Goal: Book appointment/travel/reservation

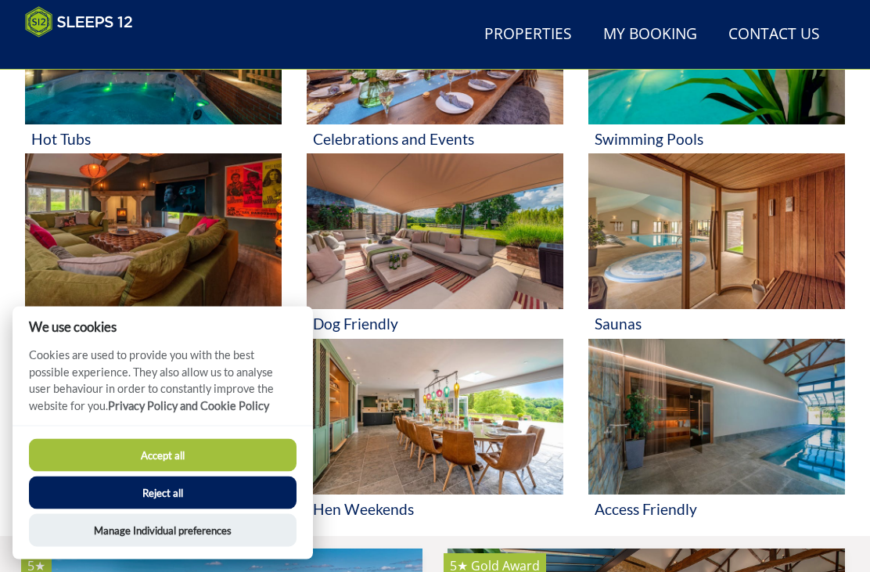
scroll to position [770, 0]
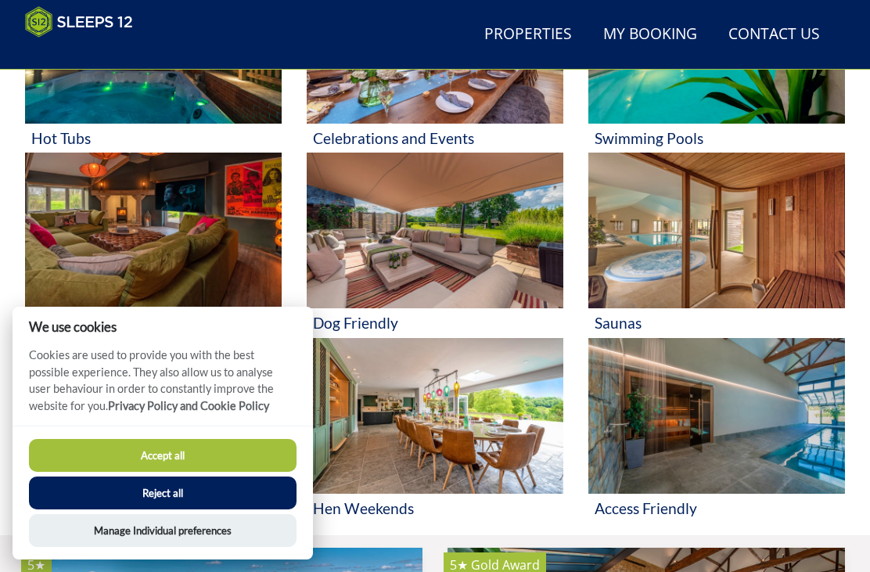
click at [240, 472] on button "Accept all" at bounding box center [163, 455] width 268 height 33
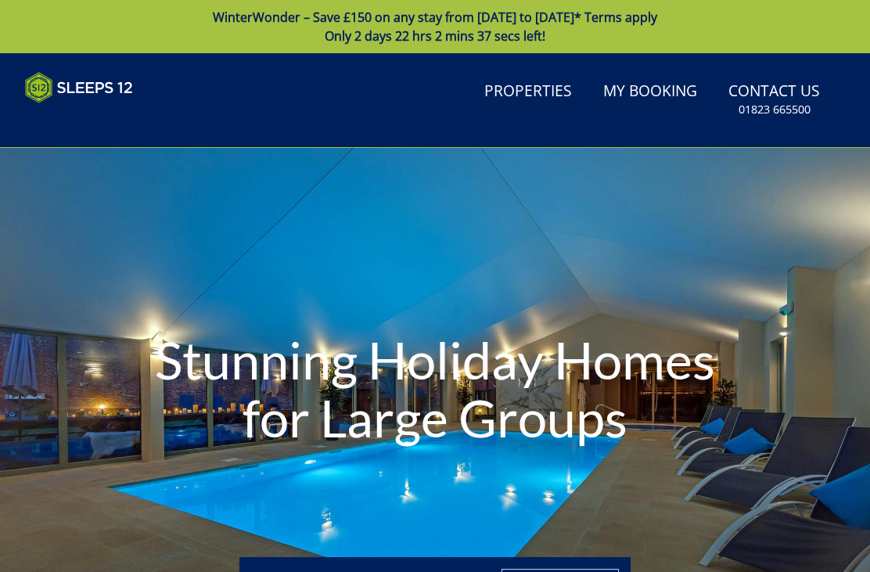
click at [553, 78] on link "Properties" at bounding box center [528, 91] width 100 height 35
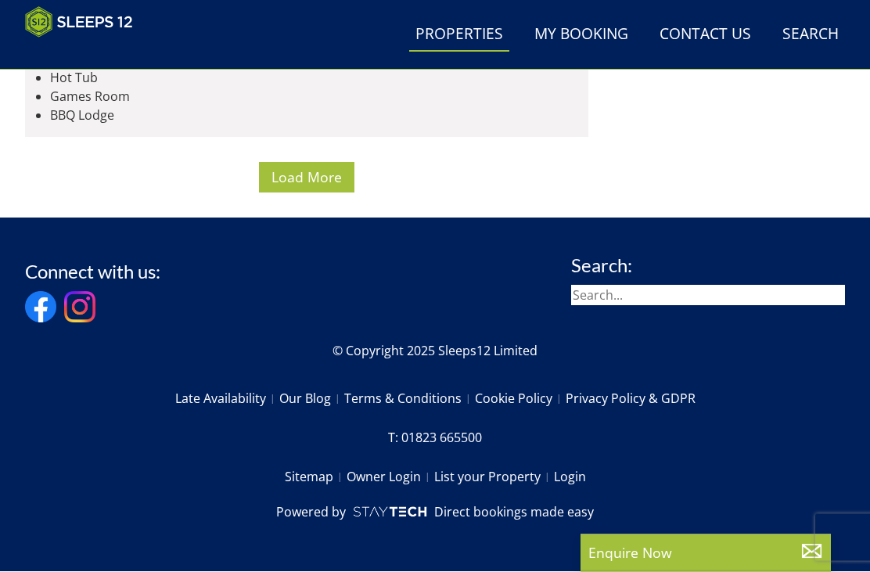
scroll to position [9349, 0]
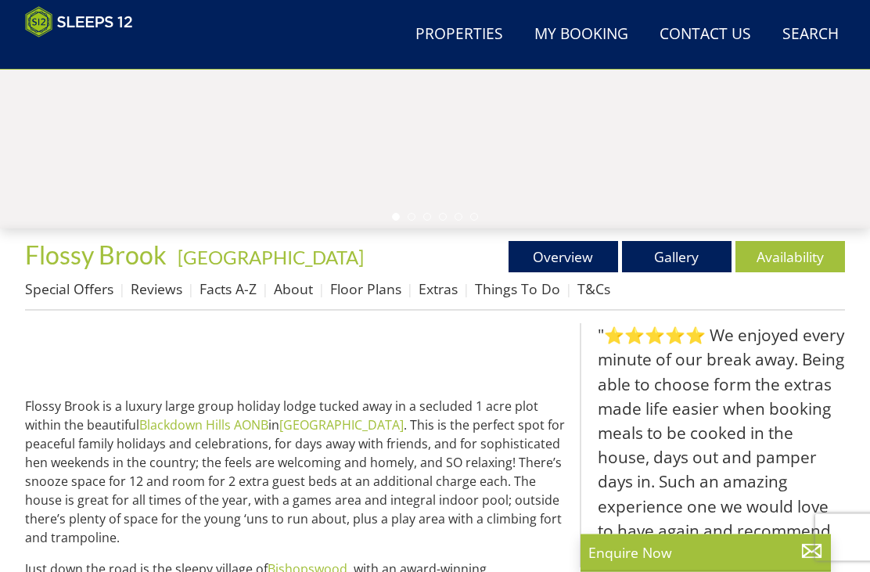
scroll to position [516, 0]
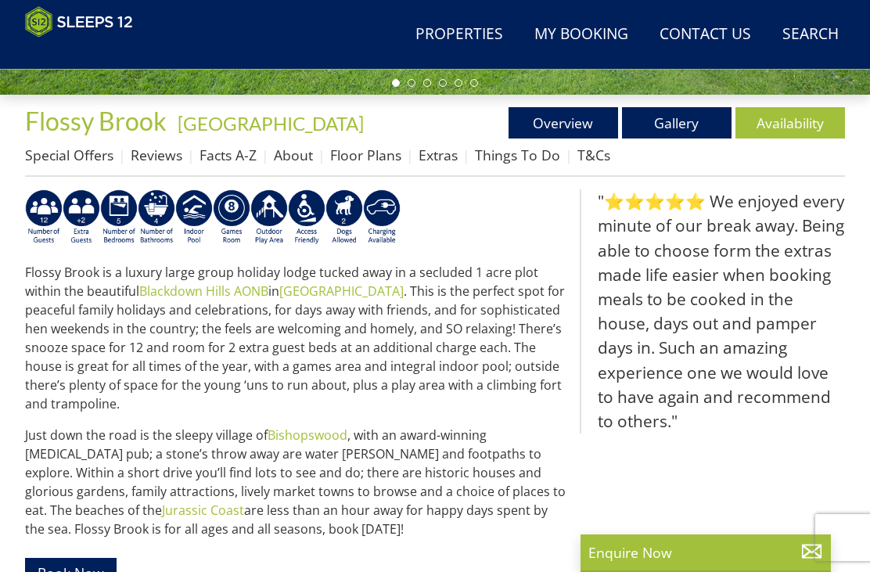
click at [807, 115] on link "Availability" at bounding box center [791, 122] width 110 height 31
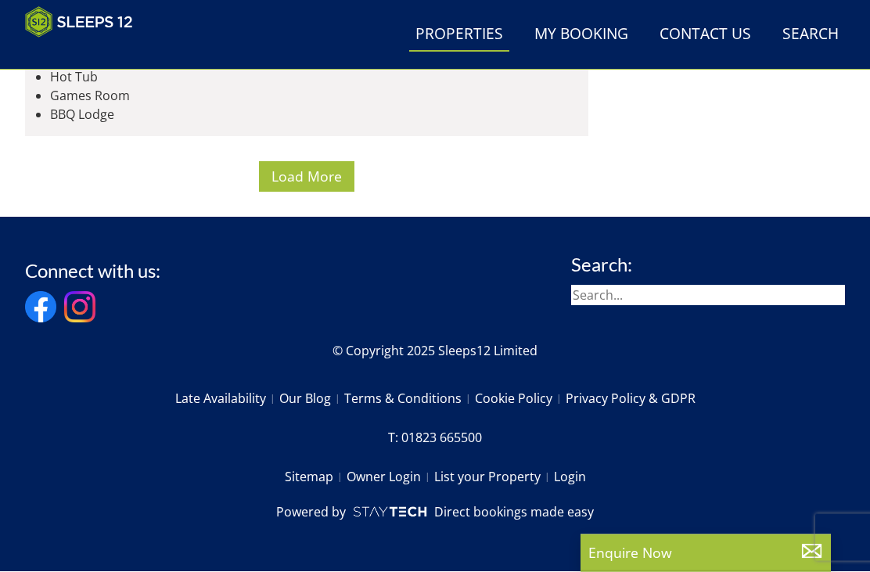
scroll to position [9022, 0]
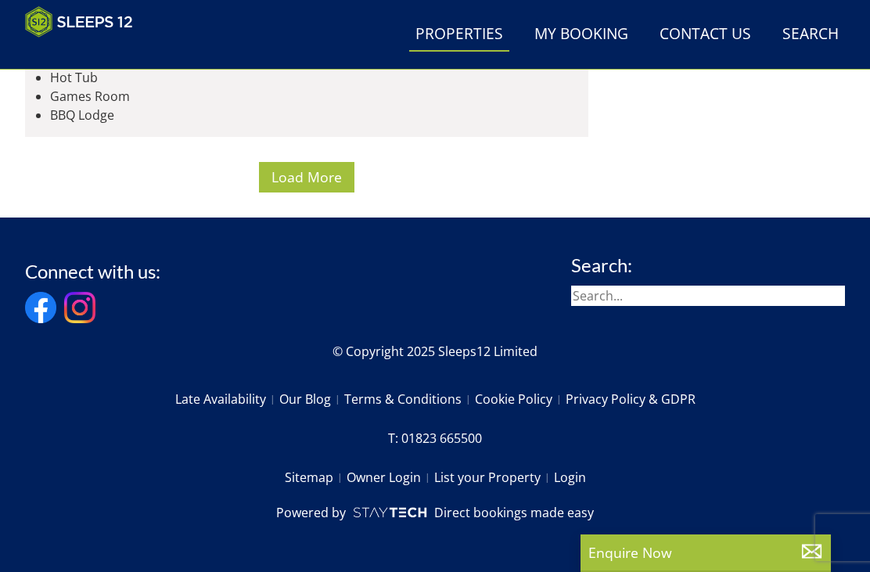
click at [331, 186] on span "Load More" at bounding box center [307, 176] width 70 height 19
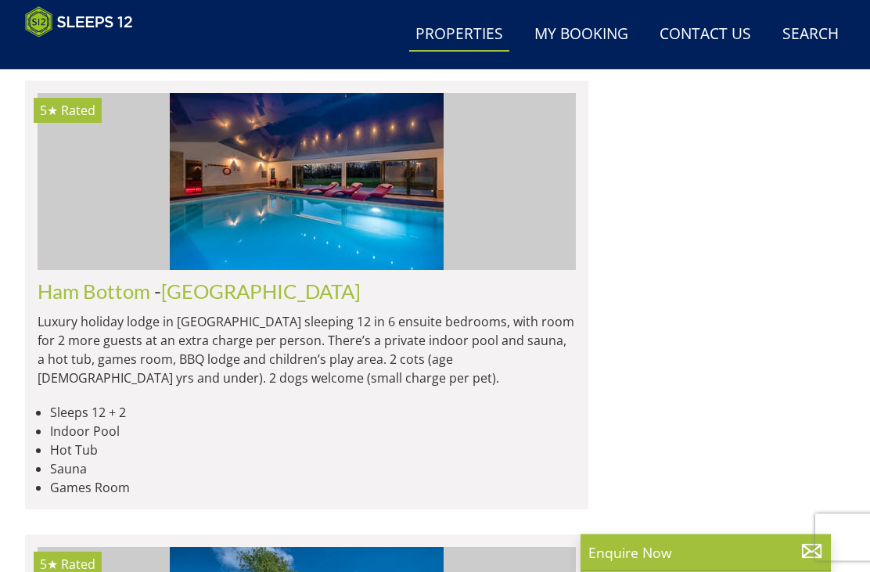
scroll to position [9563, 0]
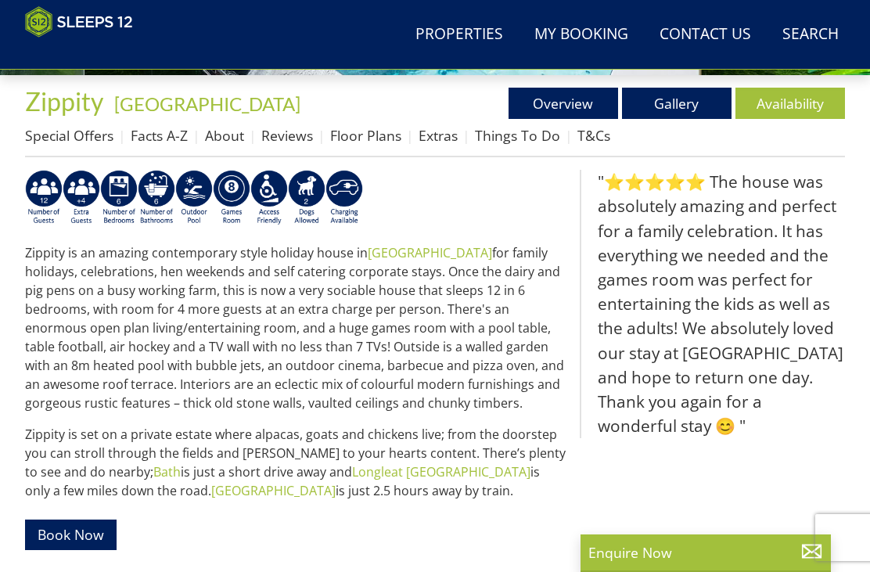
scroll to position [451, 0]
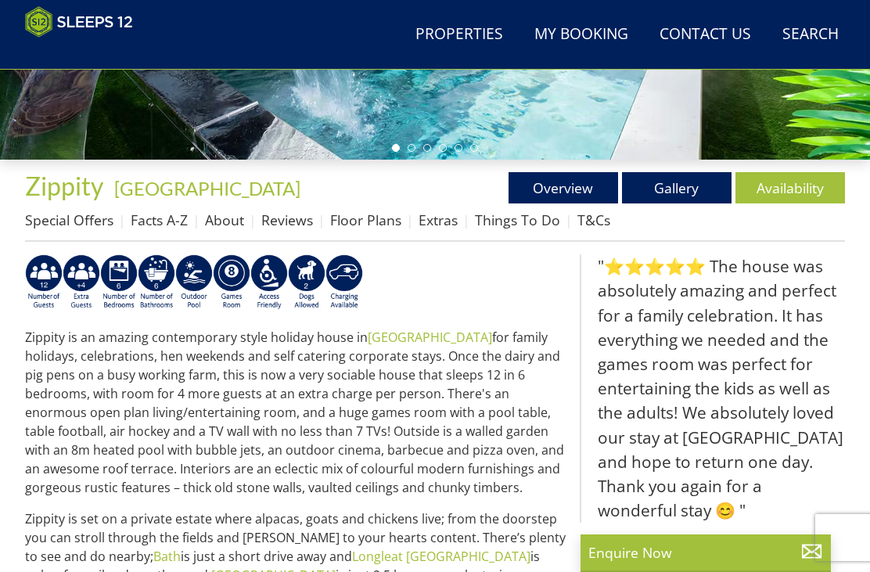
click at [783, 179] on link "Availability" at bounding box center [791, 187] width 110 height 31
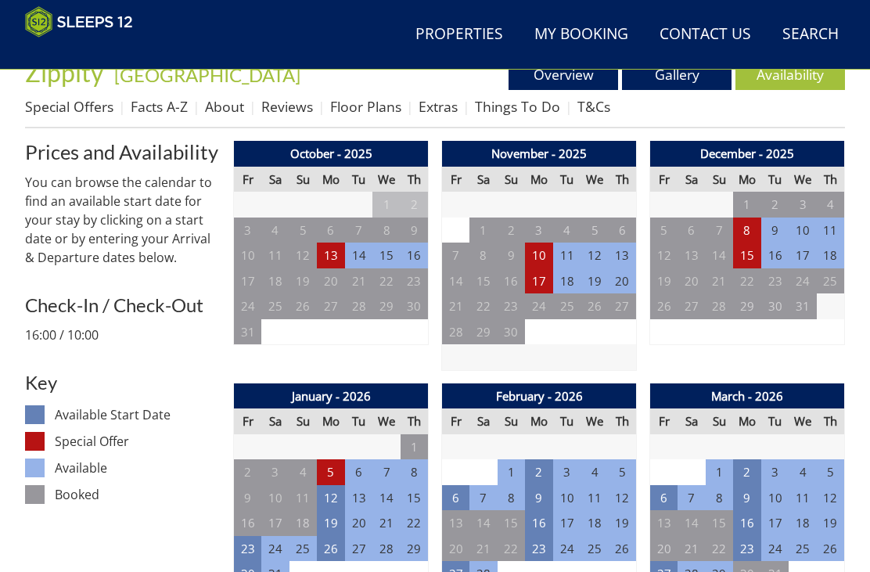
scroll to position [564, 0]
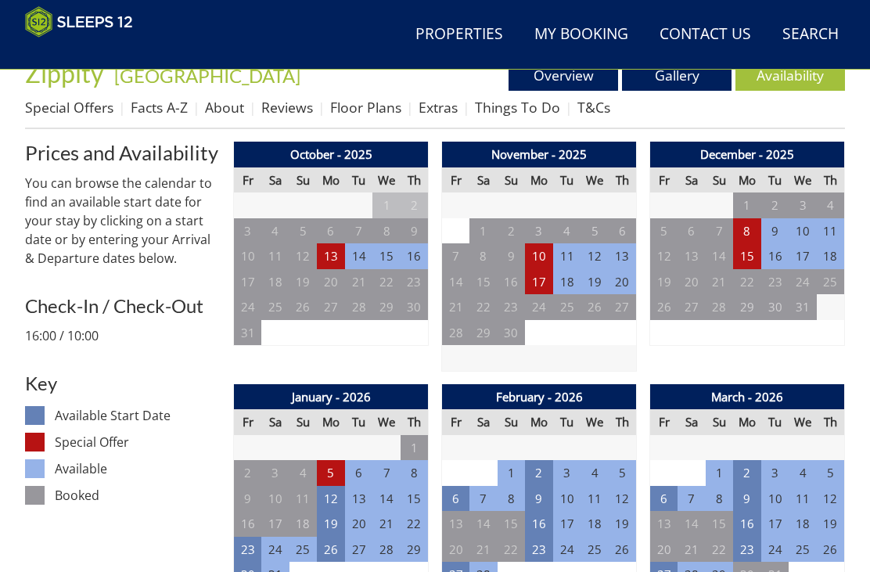
click at [341, 252] on td "13" at bounding box center [331, 256] width 28 height 26
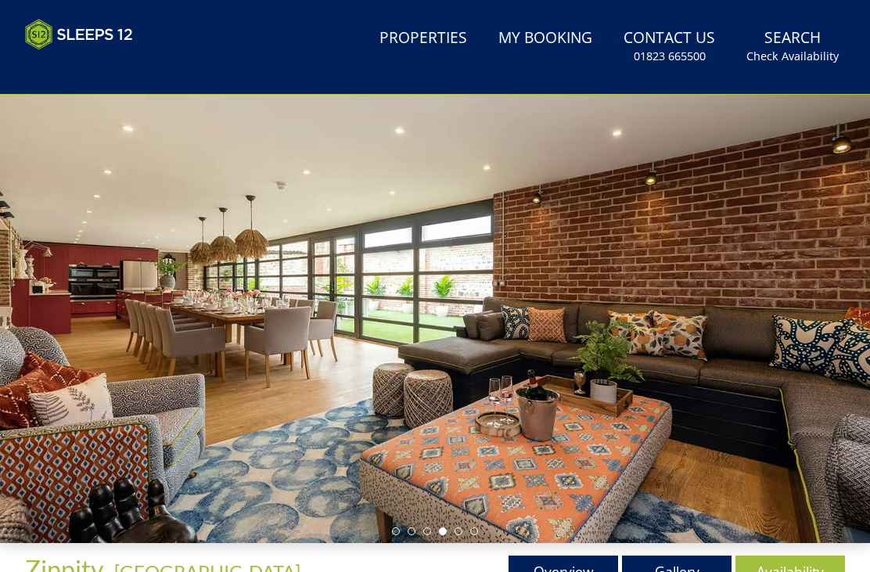
scroll to position [0, 0]
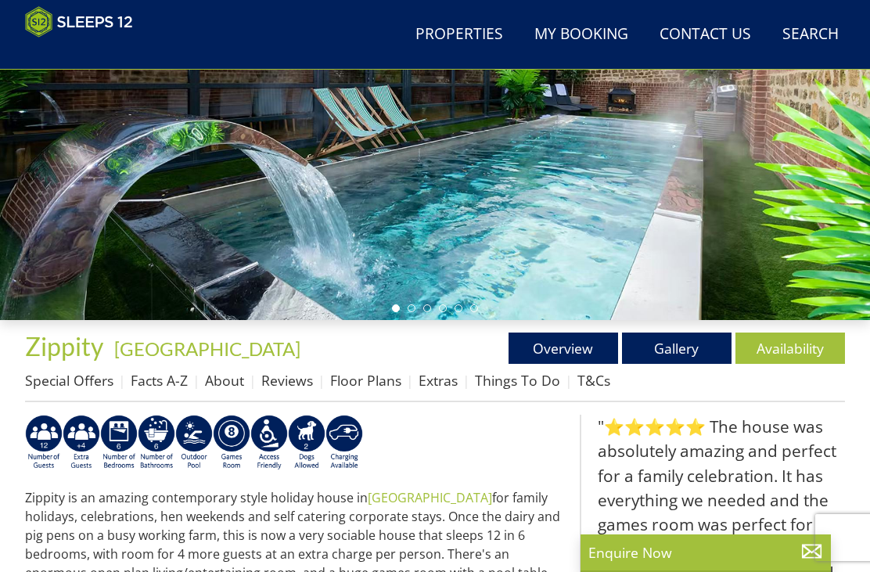
scroll to position [292, 0]
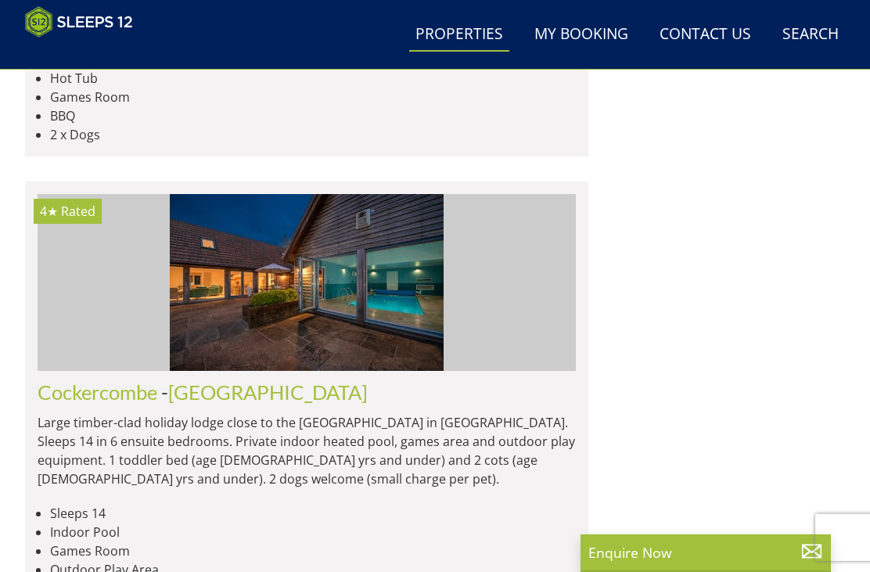
scroll to position [10963, 0]
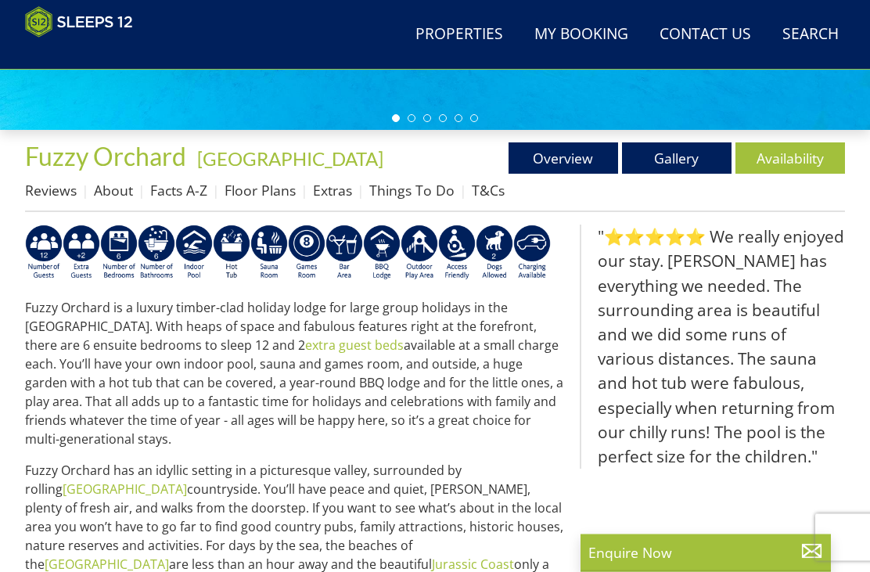
scroll to position [474, 0]
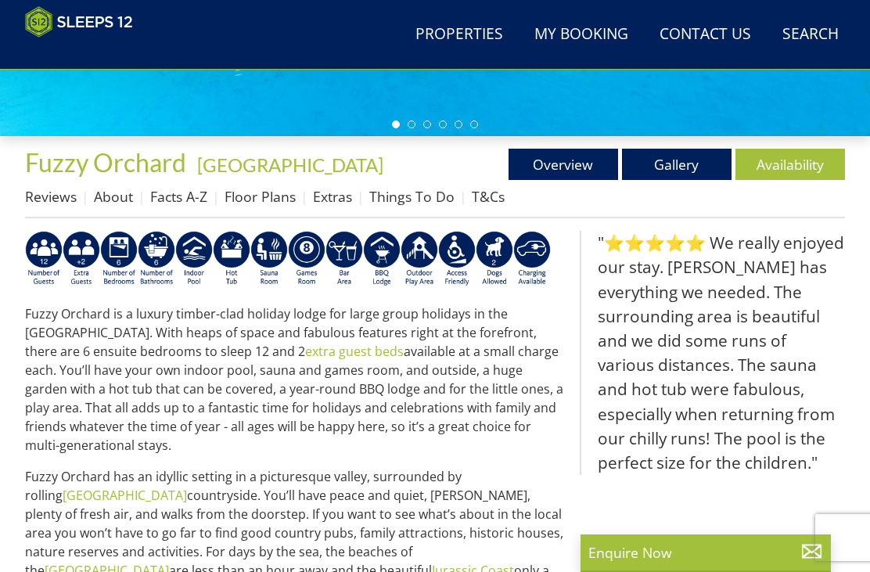
click at [790, 172] on link "Availability" at bounding box center [791, 164] width 110 height 31
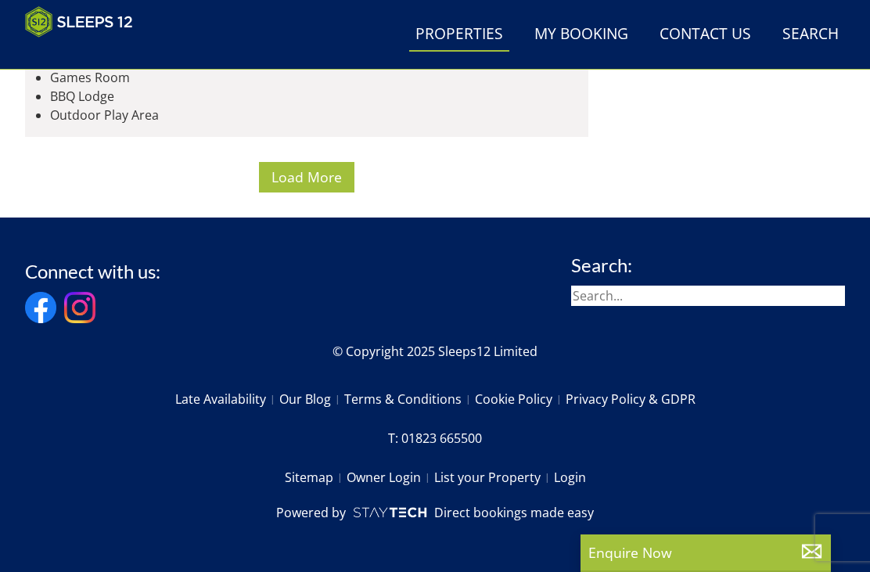
scroll to position [25878, 0]
click at [317, 186] on span "Load More" at bounding box center [307, 176] width 70 height 19
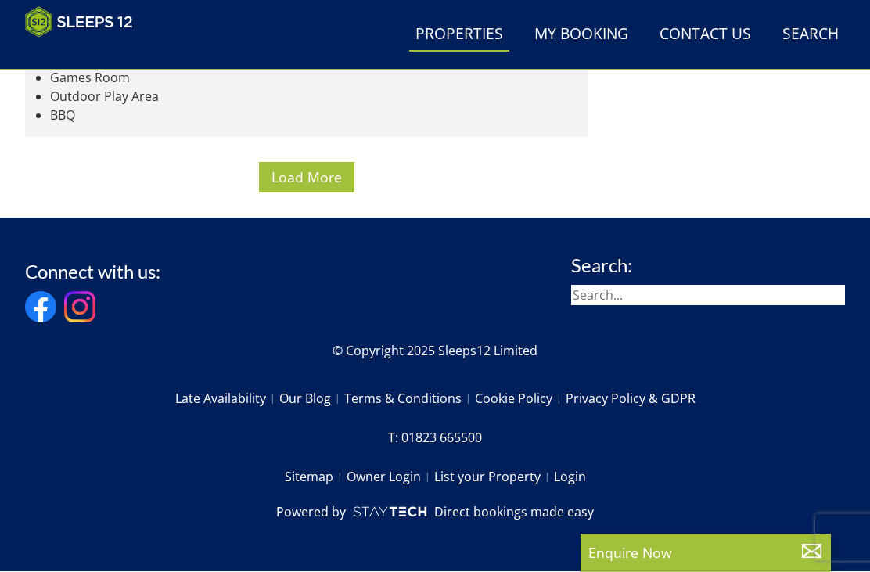
scroll to position [38419, 0]
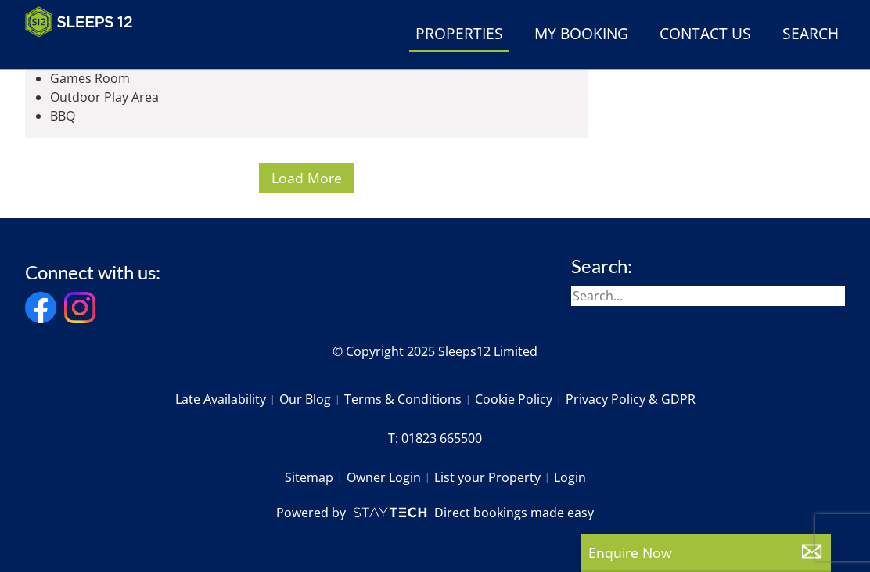
click at [329, 187] on span "Load More" at bounding box center [307, 177] width 70 height 19
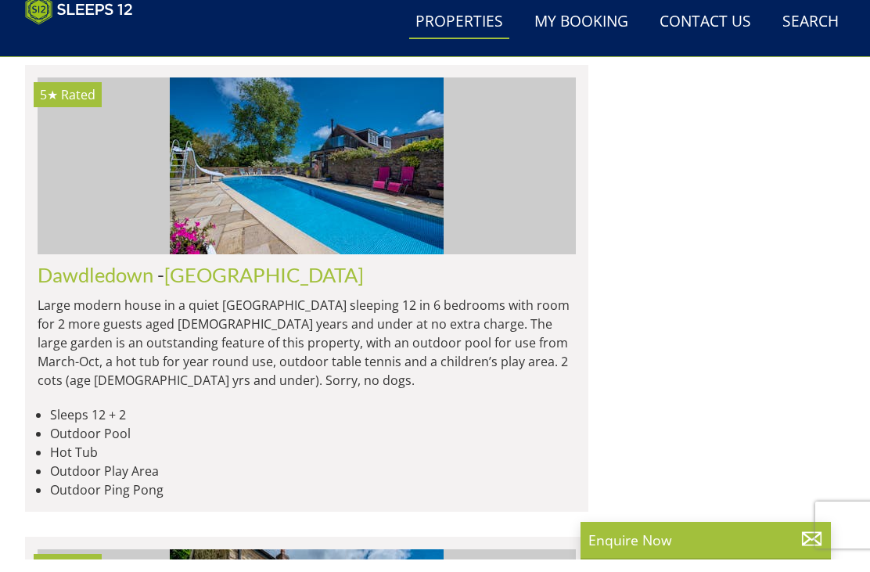
scroll to position [10054, 0]
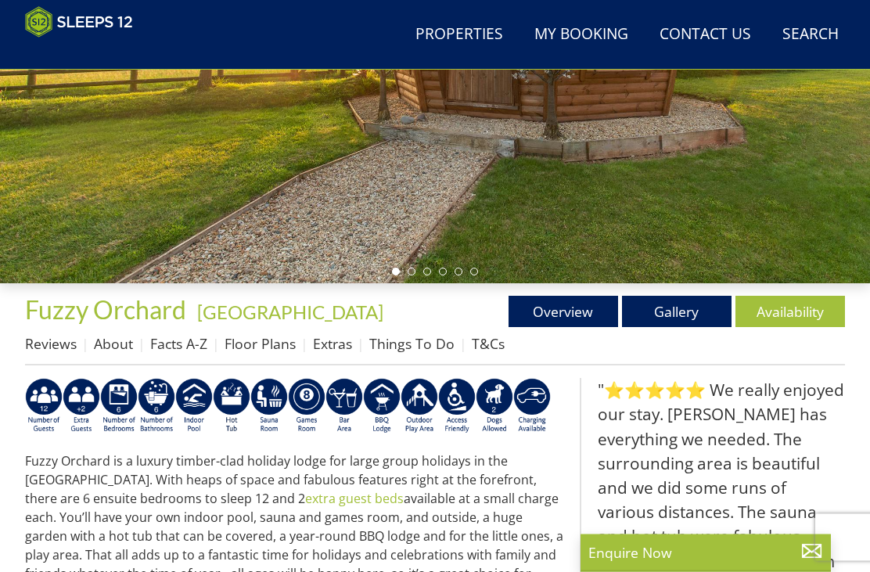
scroll to position [327, 0]
click at [786, 308] on link "Availability" at bounding box center [791, 311] width 110 height 31
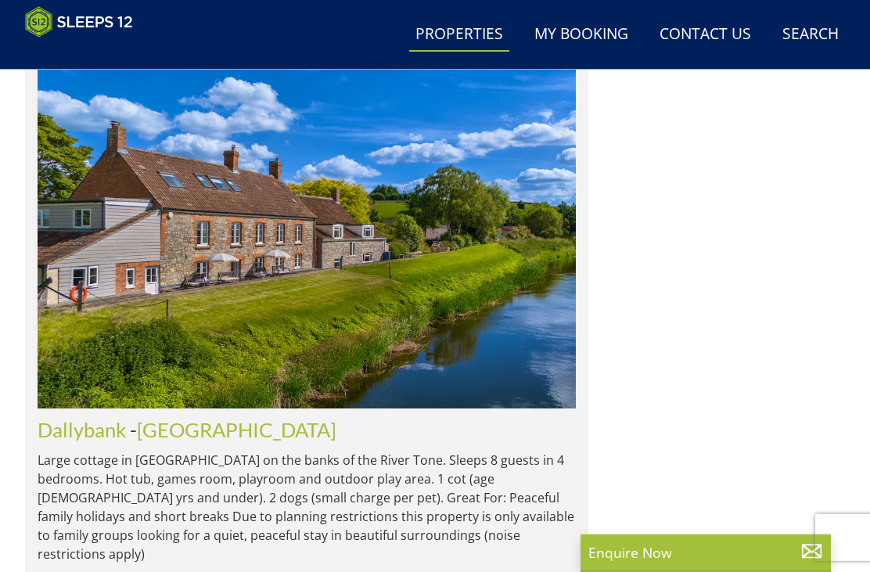
scroll to position [7599, 0]
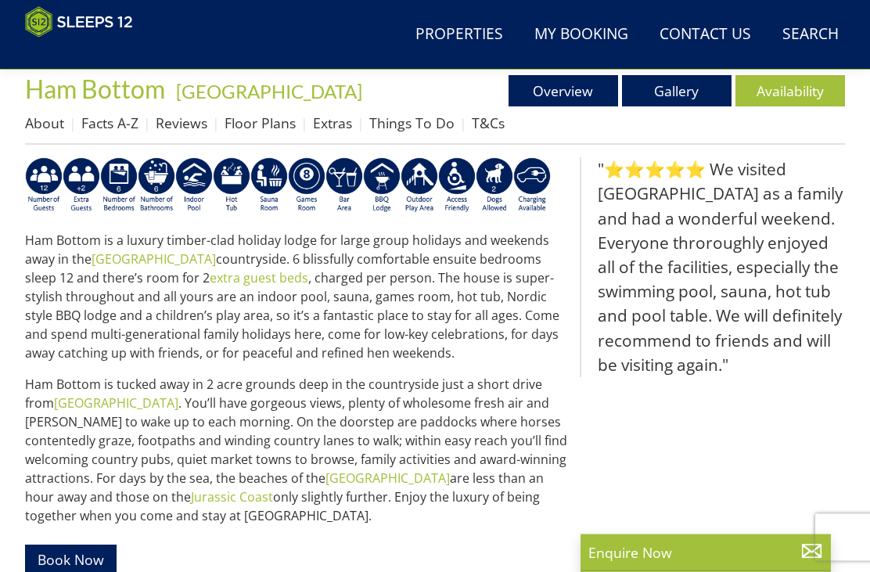
scroll to position [548, 0]
click at [802, 86] on link "Availability" at bounding box center [791, 90] width 110 height 31
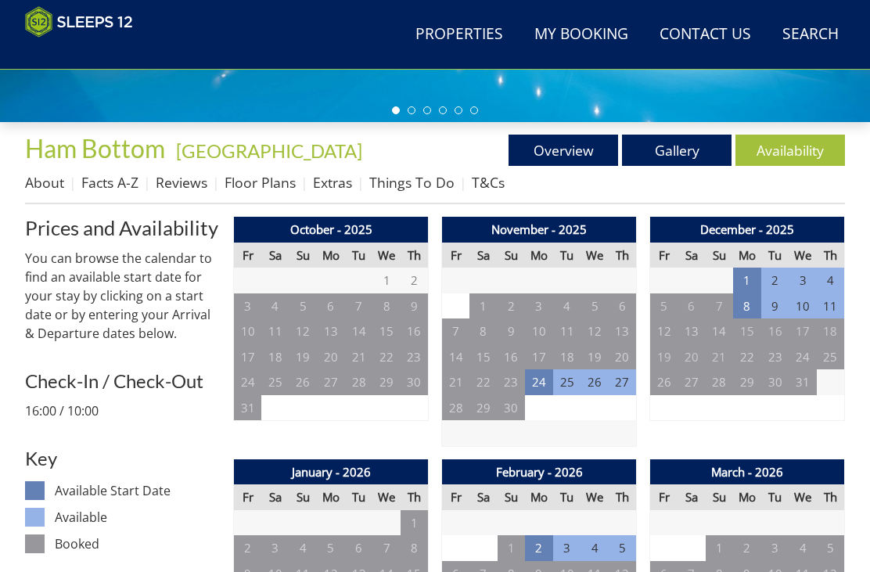
scroll to position [488, 0]
